Goal: Task Accomplishment & Management: Complete application form

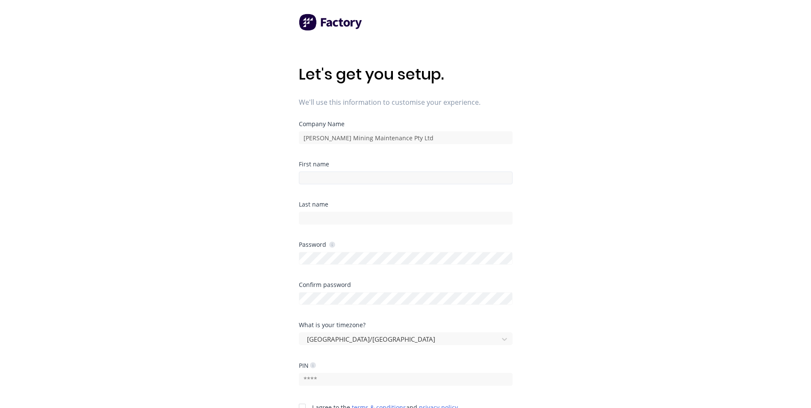
type input "[PERSON_NAME]"
type input "7992"
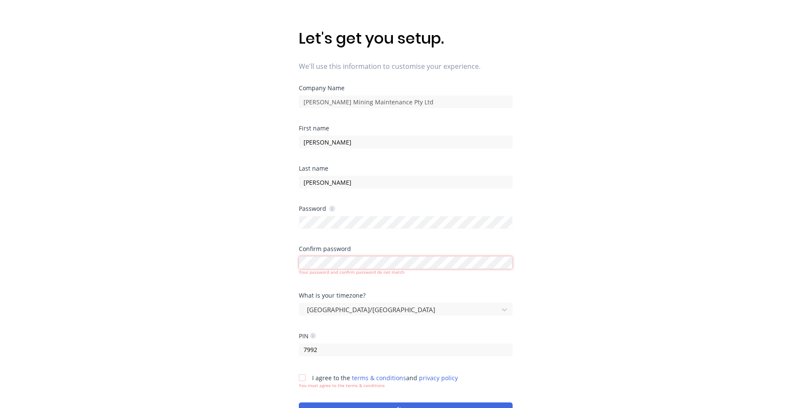
scroll to position [86, 0]
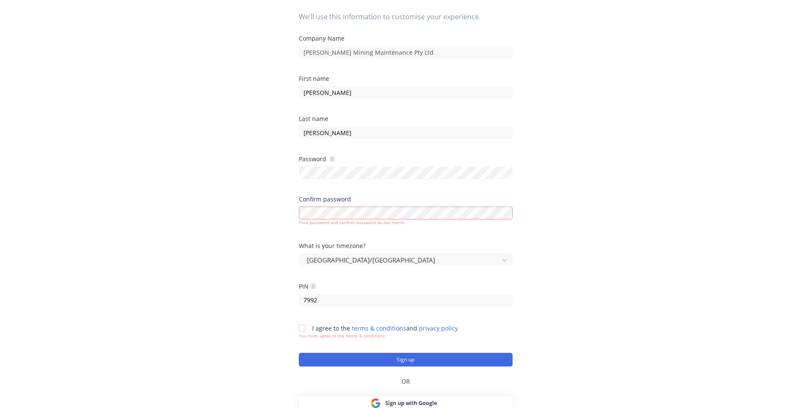
drag, startPoint x: 303, startPoint y: 330, endPoint x: 322, endPoint y: 345, distance: 24.3
click at [303, 330] on div at bounding box center [302, 328] width 17 height 17
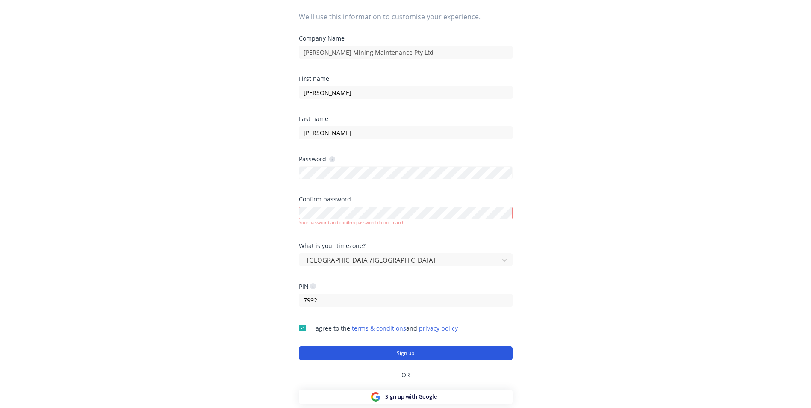
click at [352, 358] on button "Sign up" at bounding box center [406, 353] width 214 height 14
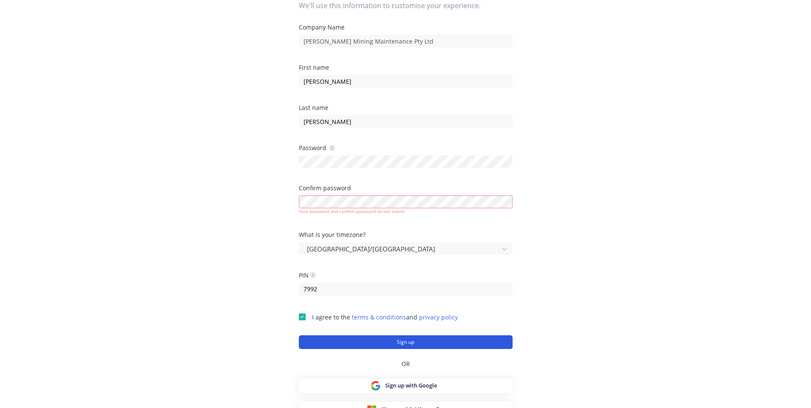
scroll to position [106, 0]
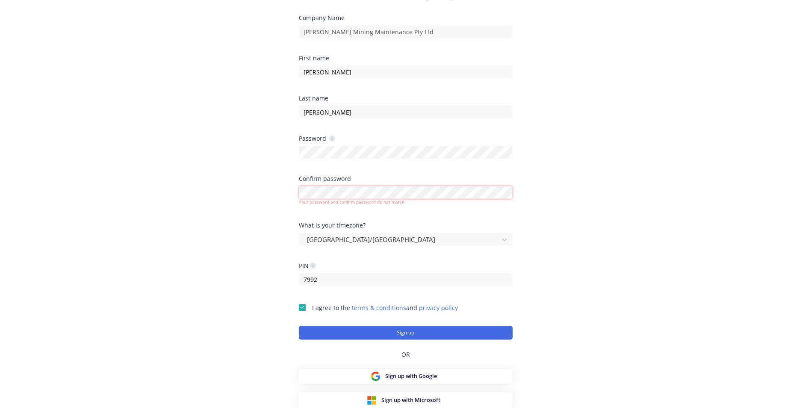
click at [198, 164] on div "Let's get you setup. We'll use this information to customise your experience. C…" at bounding box center [405, 115] width 811 height 442
click at [237, 140] on div "Let's get you setup. We'll use this information to customise your experience. C…" at bounding box center [405, 115] width 811 height 442
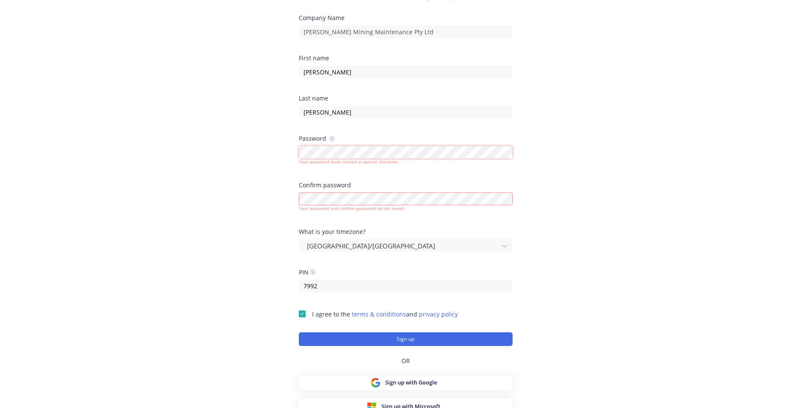
scroll to position [100, 0]
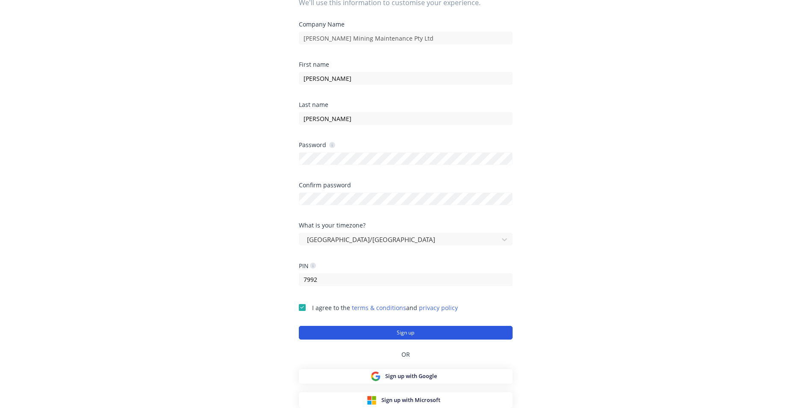
click at [391, 329] on button "Sign up" at bounding box center [406, 333] width 214 height 14
click at [400, 333] on button "Sign up" at bounding box center [406, 333] width 214 height 14
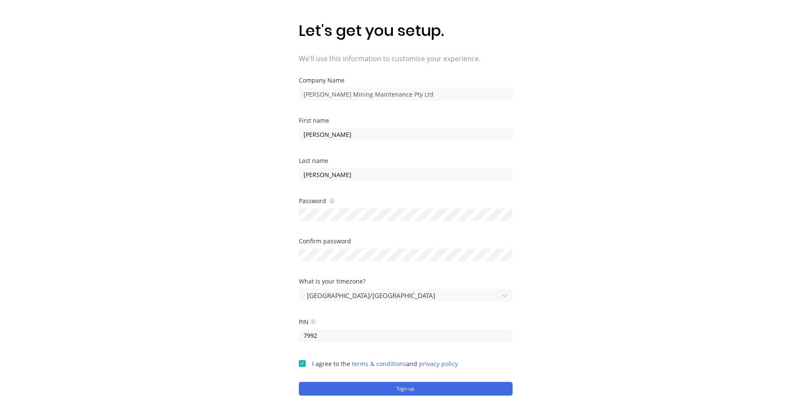
scroll to position [0, 0]
